Goal: Task Accomplishment & Management: Manage account settings

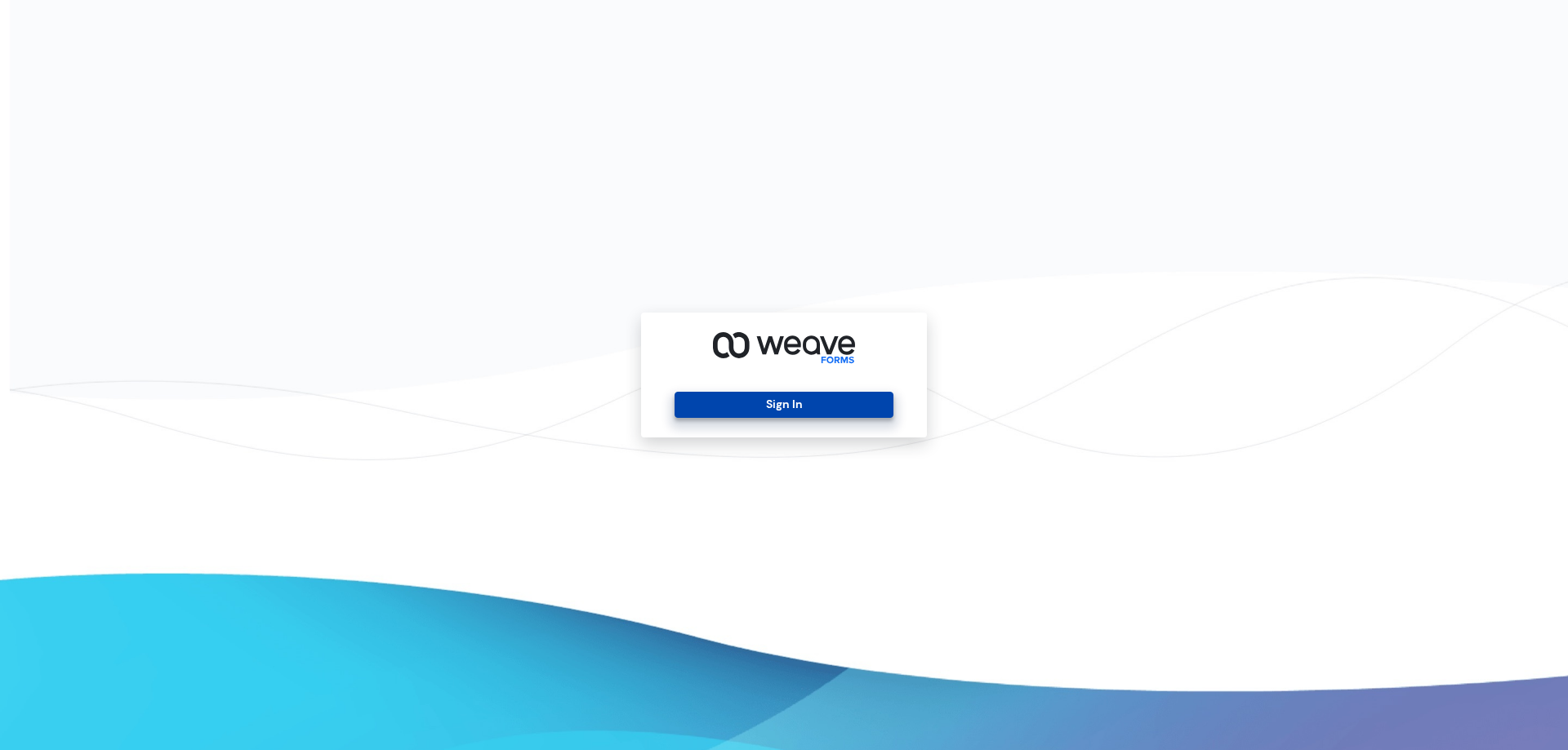
click at [743, 393] on button "Sign In" at bounding box center [784, 405] width 218 height 26
